Goal: Navigation & Orientation: Find specific page/section

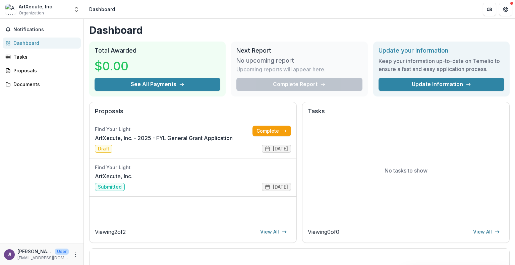
click at [40, 44] on div "Dashboard" at bounding box center [44, 43] width 62 height 7
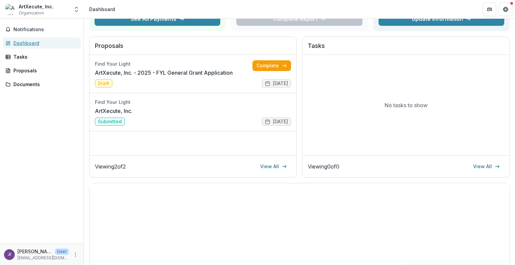
scroll to position [67, 0]
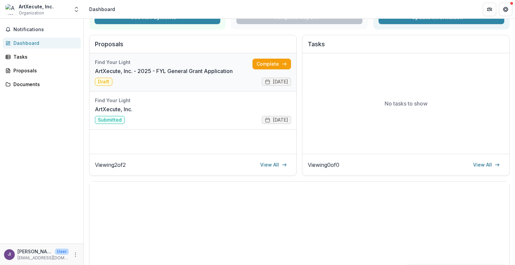
click at [180, 70] on link "ArtXecute, Inc. - 2025 - FYL General Grant Application" at bounding box center [164, 71] width 138 height 8
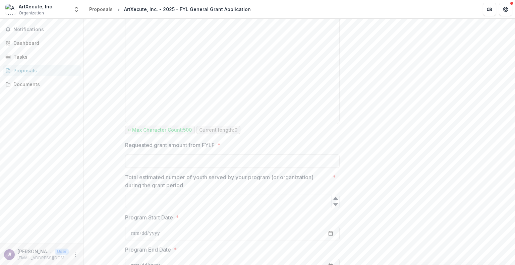
scroll to position [704, 0]
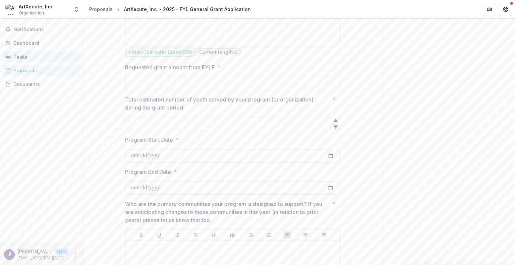
click at [17, 55] on div "Tasks" at bounding box center [44, 56] width 62 height 7
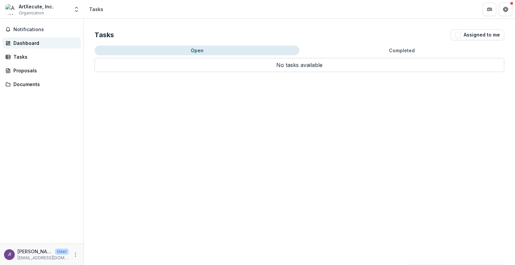
click at [21, 43] on div "Dashboard" at bounding box center [44, 43] width 62 height 7
